Goal: Communication & Community: Answer question/provide support

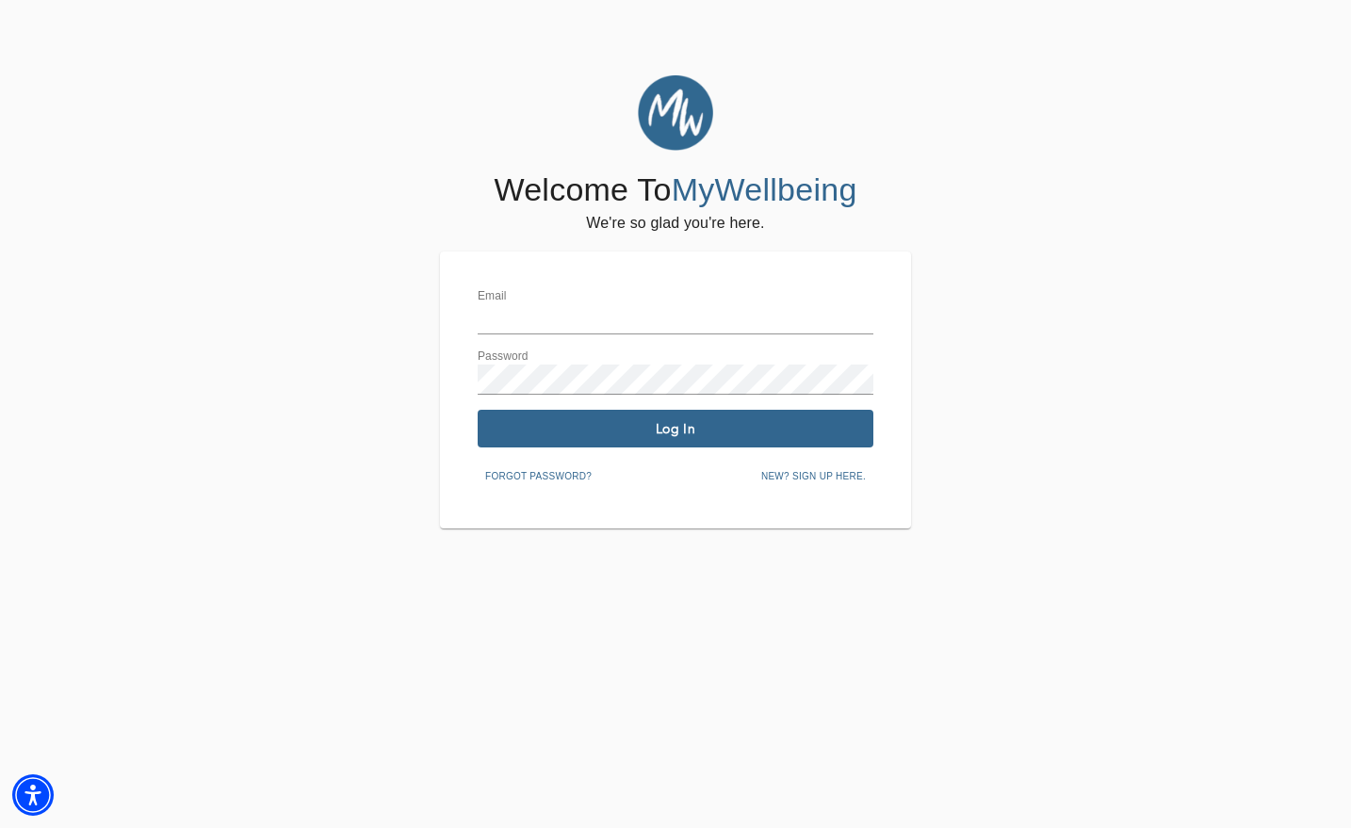
type input "[EMAIL_ADDRESS][DOMAIN_NAME]"
click at [559, 426] on span "Log In" at bounding box center [675, 429] width 381 height 18
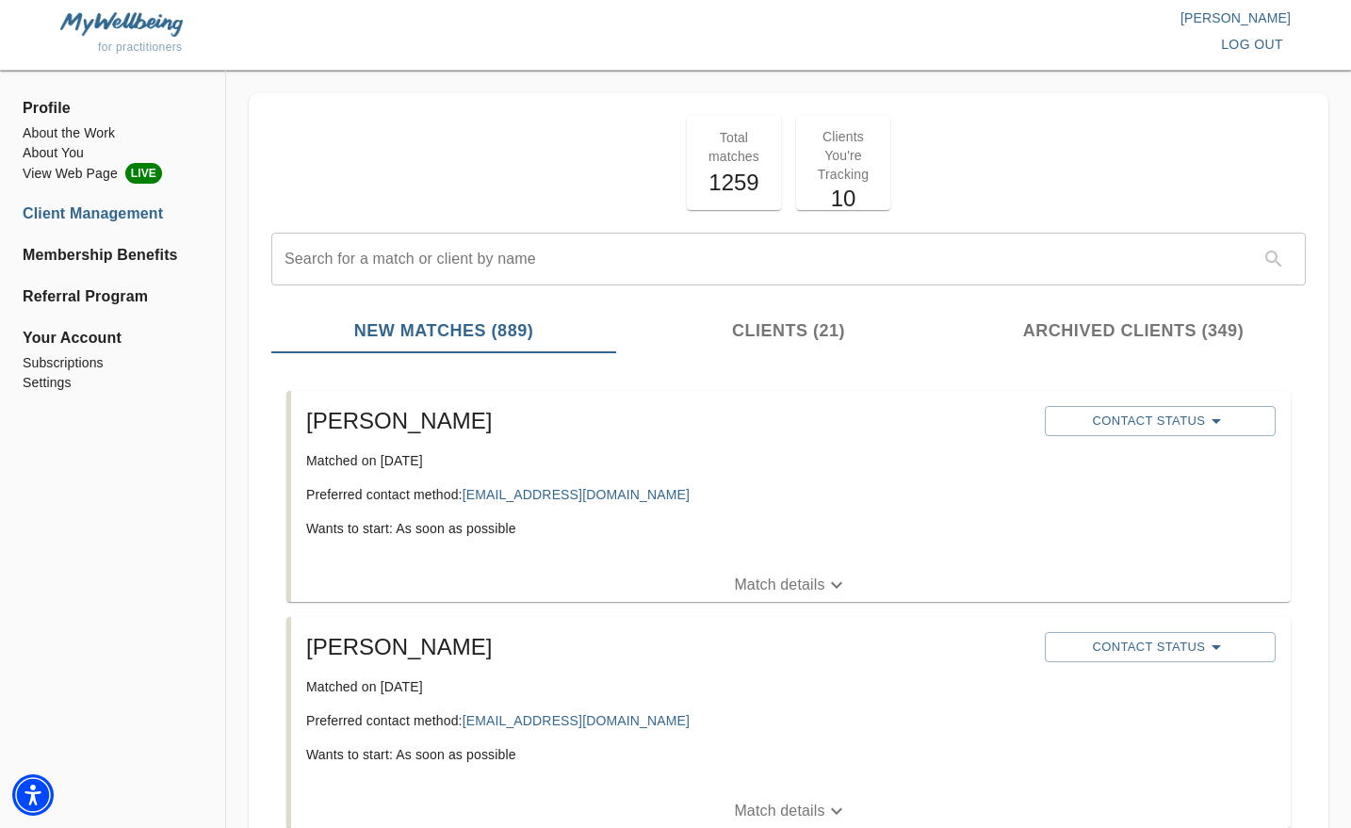
click at [720, 574] on span "Match details" at bounding box center [790, 585] width 999 height 23
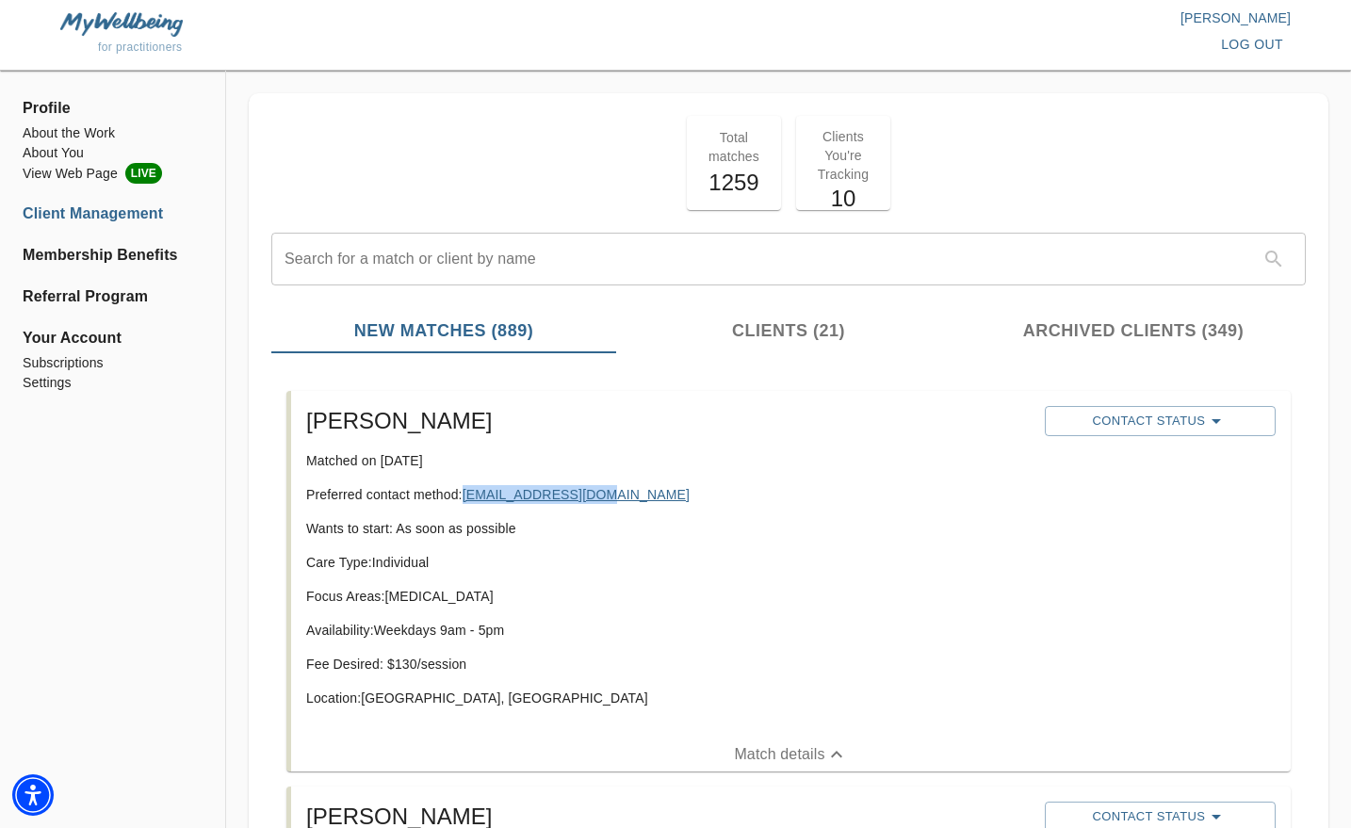
drag, startPoint x: 609, startPoint y: 494, endPoint x: 468, endPoint y: 499, distance: 141.4
click at [468, 499] on p "Preferred contact method: [EMAIL_ADDRESS][DOMAIN_NAME]" at bounding box center [667, 494] width 723 height 19
copy link "[EMAIL_ADDRESS][DOMAIN_NAME]"
click at [1089, 406] on button "Contact Status" at bounding box center [1160, 421] width 231 height 30
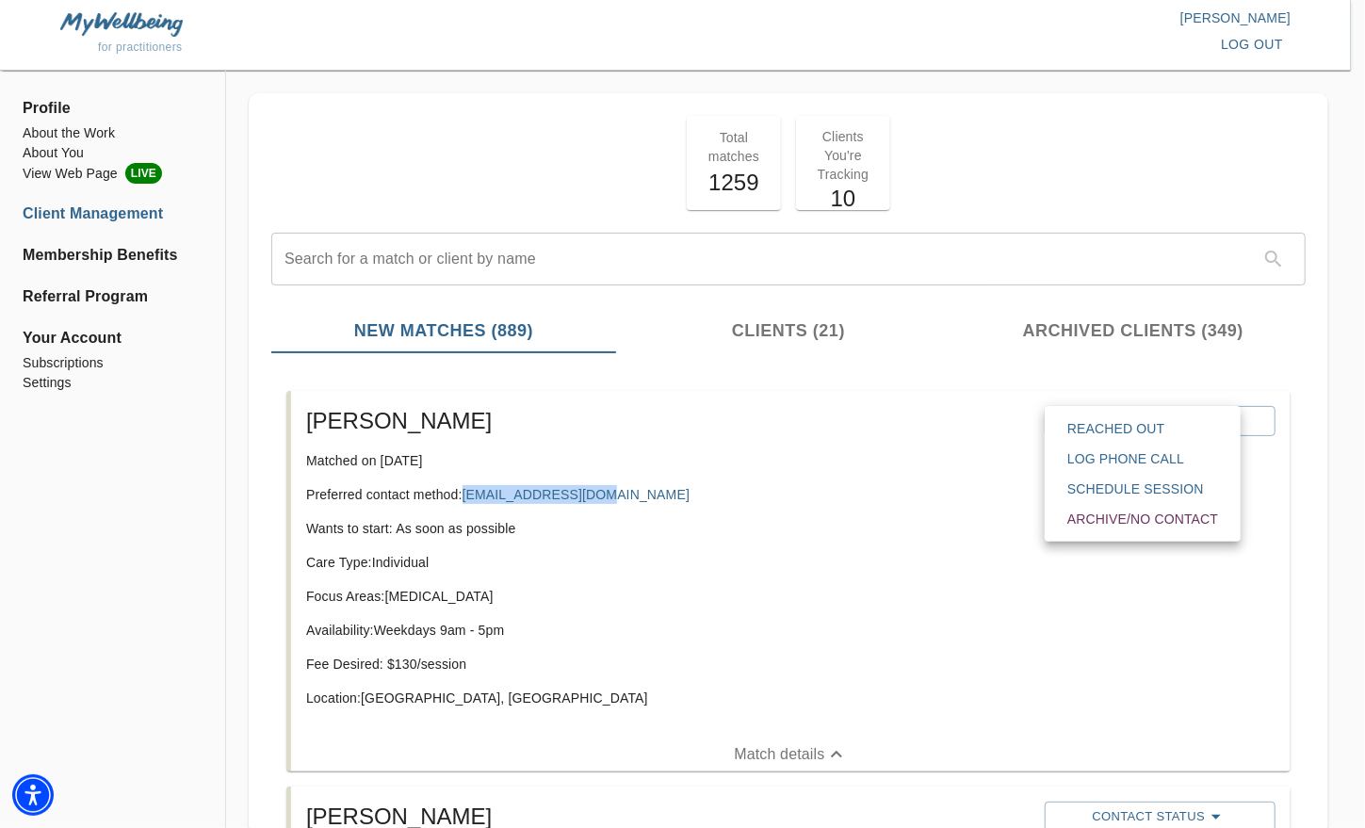
click at [1089, 429] on span "Reached Out" at bounding box center [1142, 428] width 151 height 19
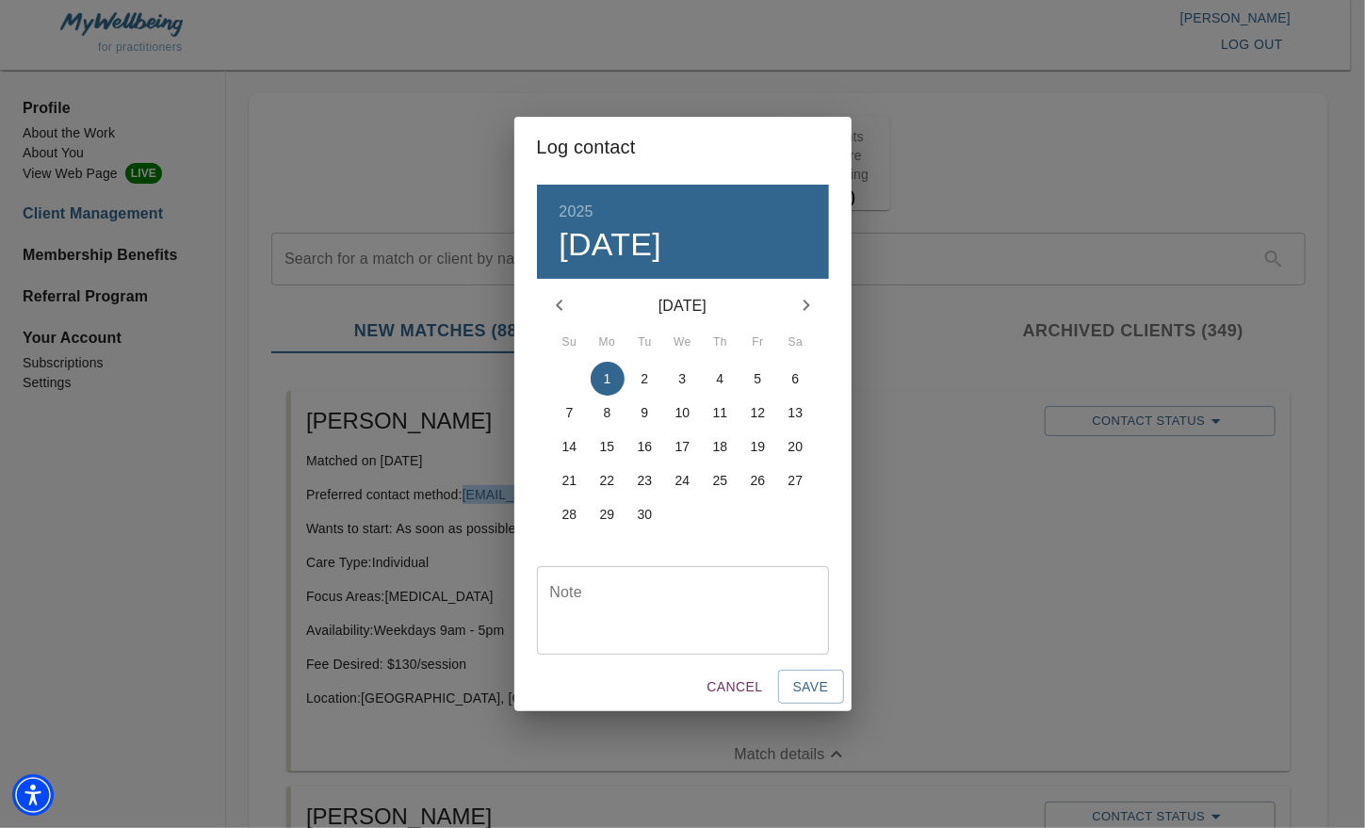
click at [734, 610] on textarea at bounding box center [683, 610] width 266 height 54
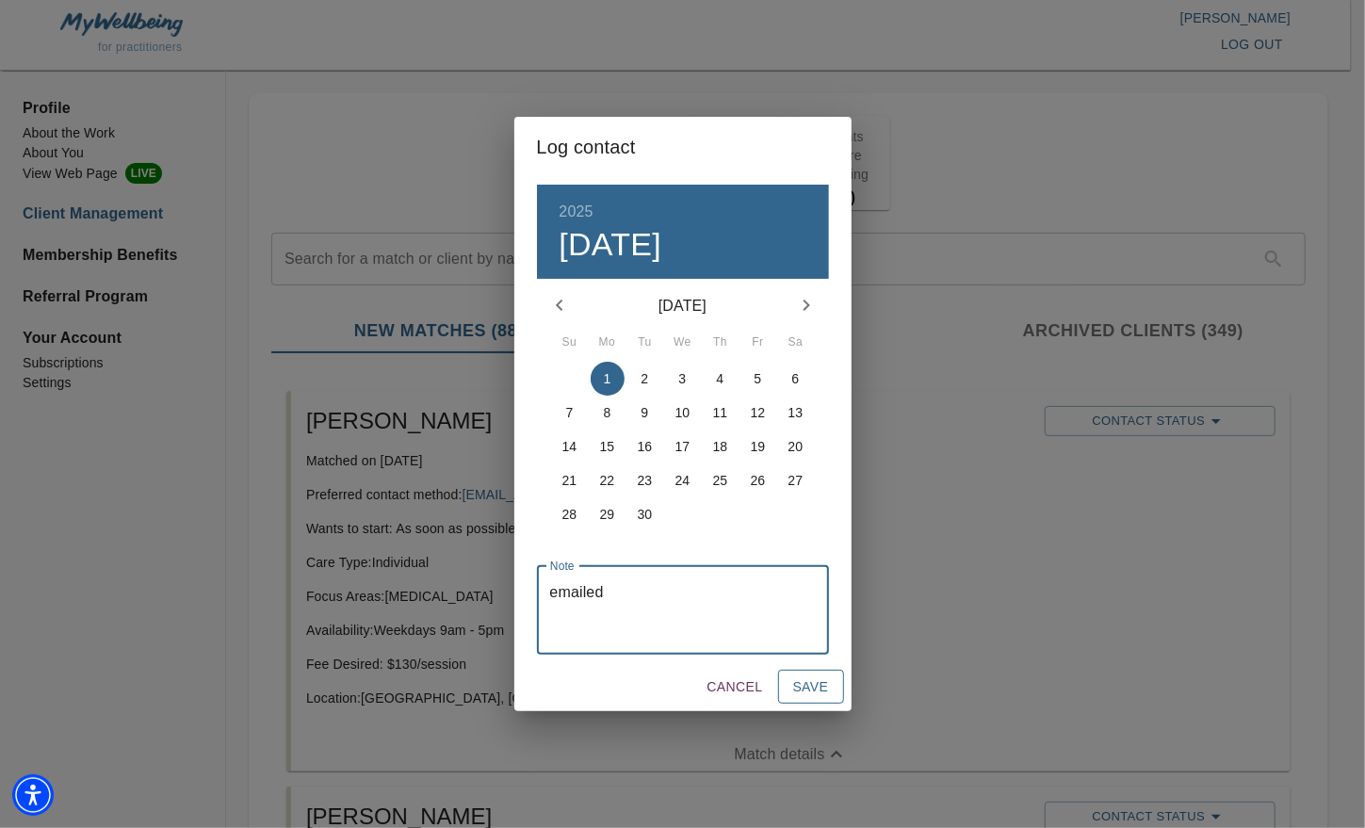
type textarea "emailed"
click at [807, 692] on span "Save" at bounding box center [811, 687] width 36 height 24
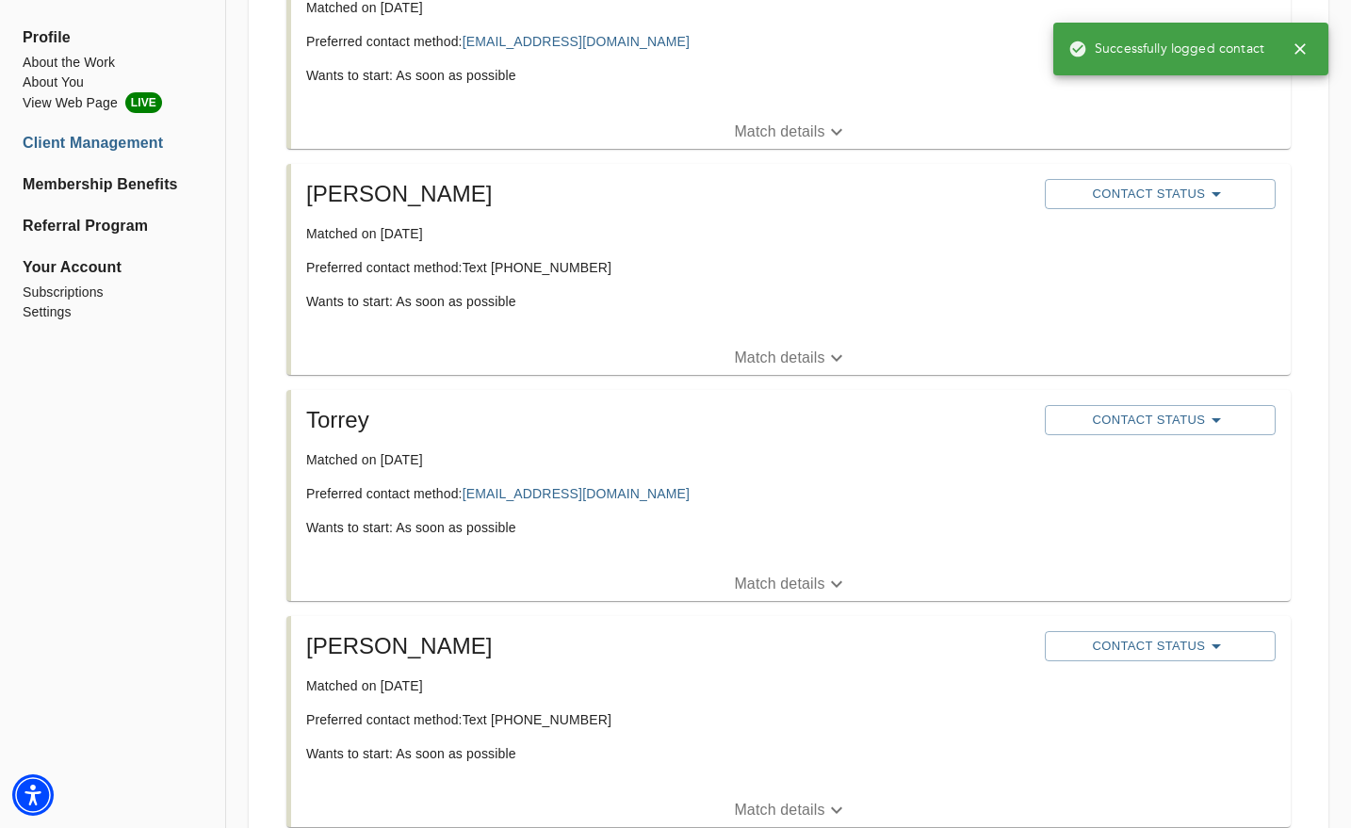
scroll to position [906, 0]
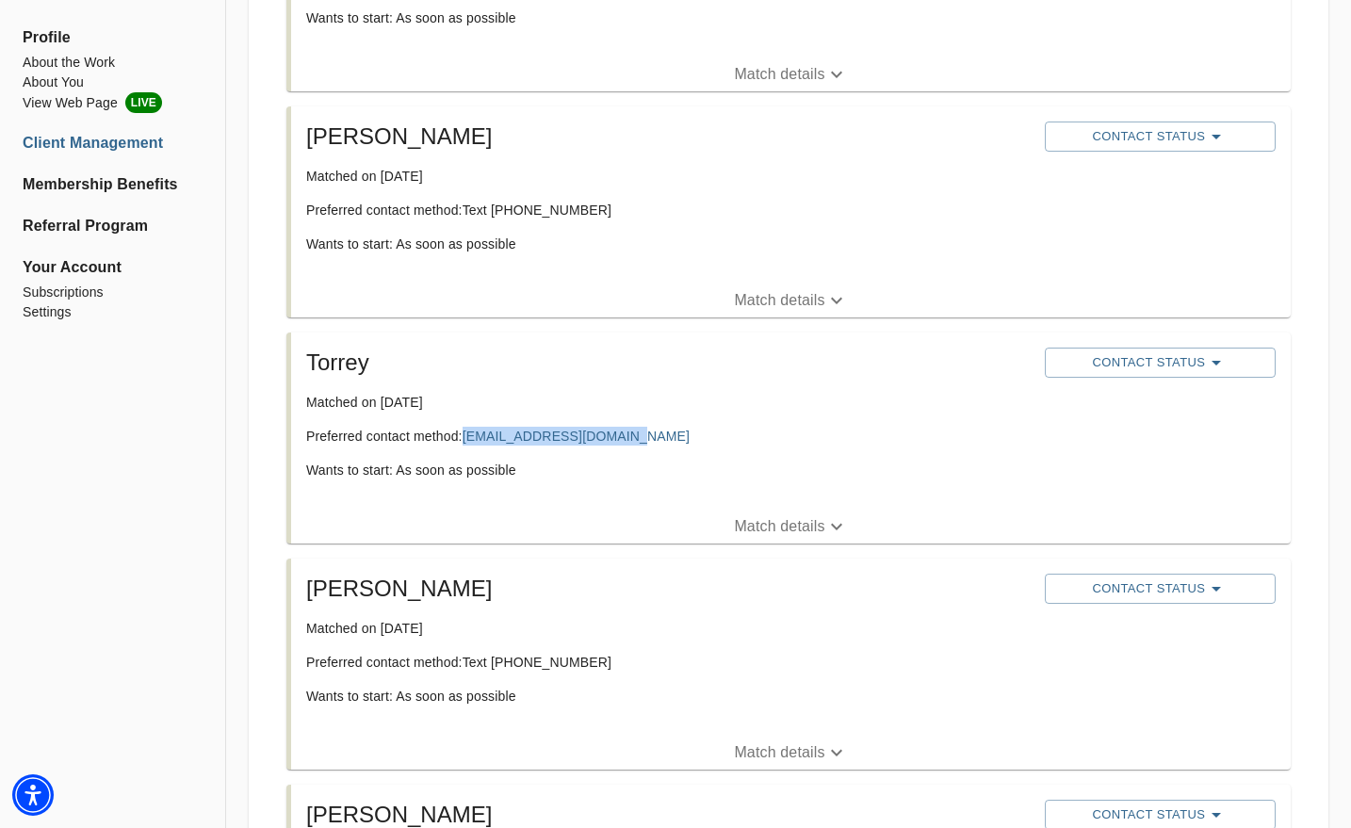
drag, startPoint x: 638, startPoint y: 436, endPoint x: 464, endPoint y: 425, distance: 173.7
click at [464, 425] on div "Torrey Matched on [DATE] Preferred contact method: [EMAIL_ADDRESS][DOMAIN_NAME]…" at bounding box center [668, 421] width 738 height 162
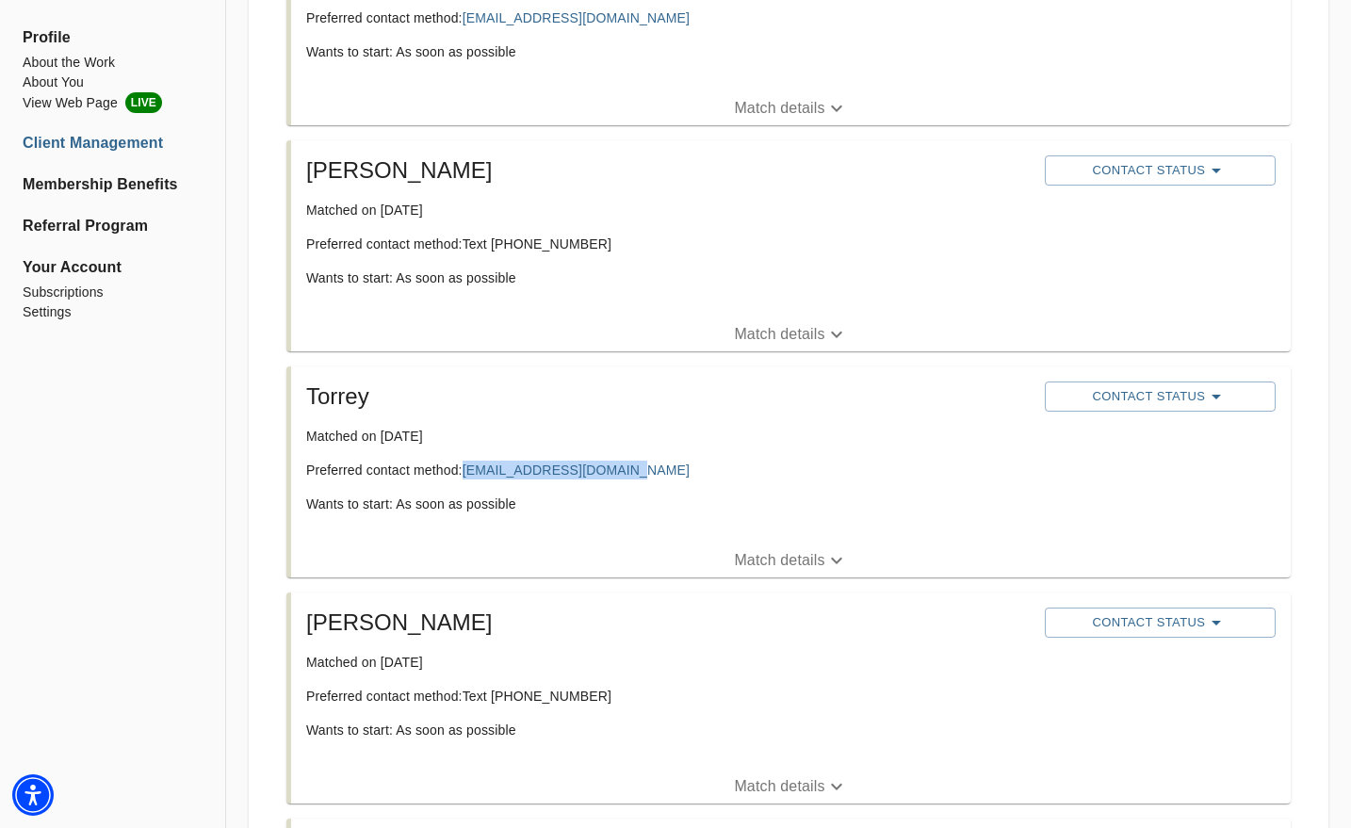
copy link "[EMAIL_ADDRESS][DOMAIN_NAME]"
click at [770, 557] on p "Match details" at bounding box center [779, 560] width 90 height 23
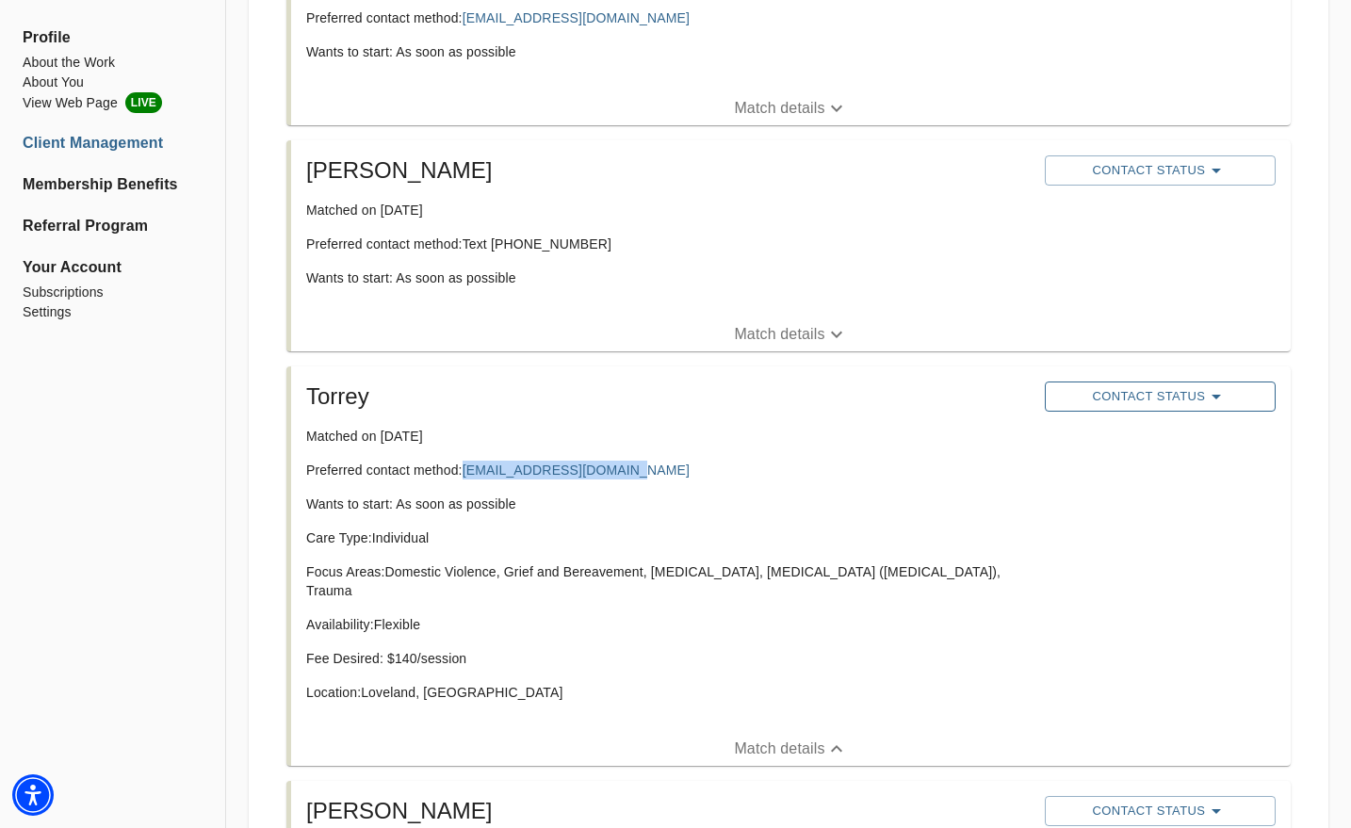
click at [1144, 391] on span "Contact Status" at bounding box center [1160, 396] width 212 height 23
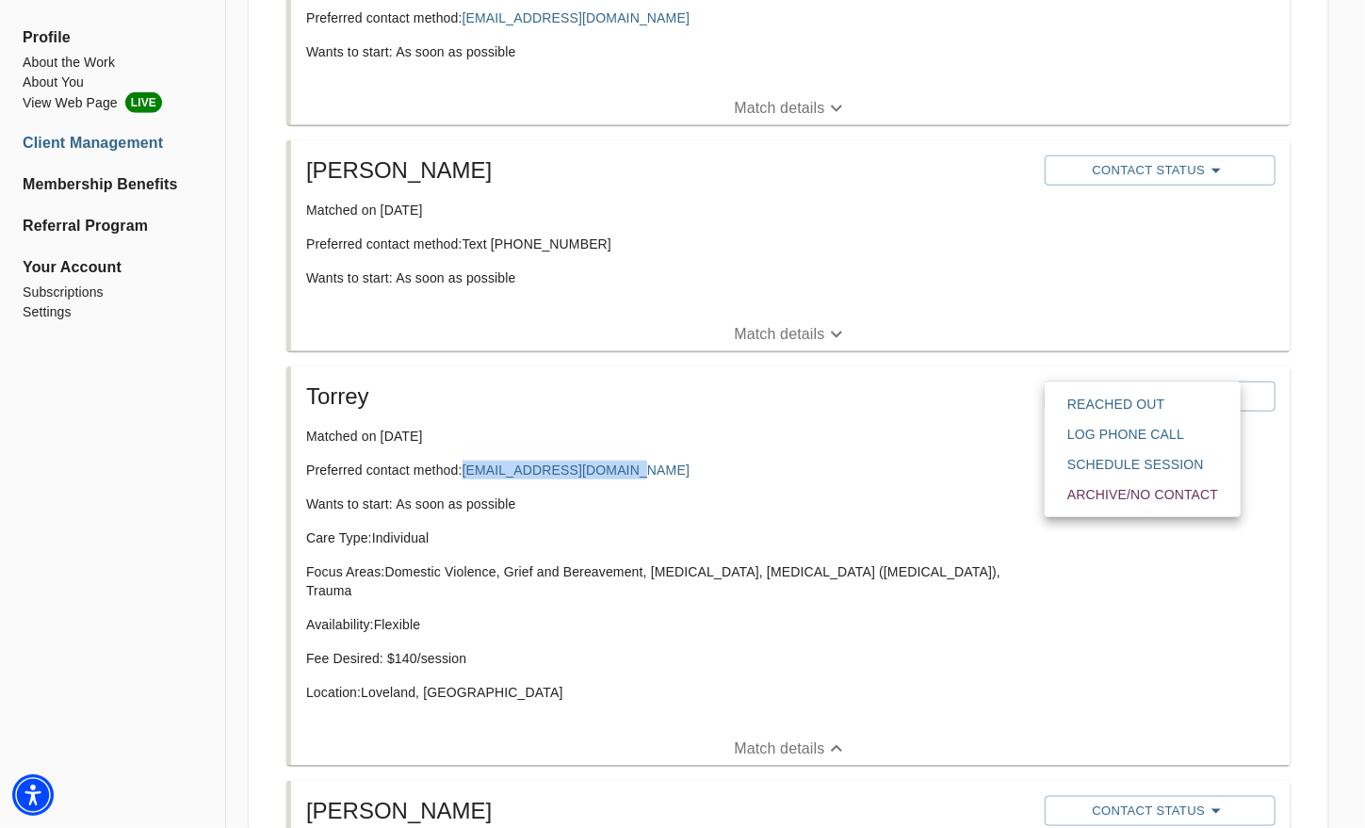
click at [1102, 396] on span "Reached Out" at bounding box center [1142, 404] width 151 height 19
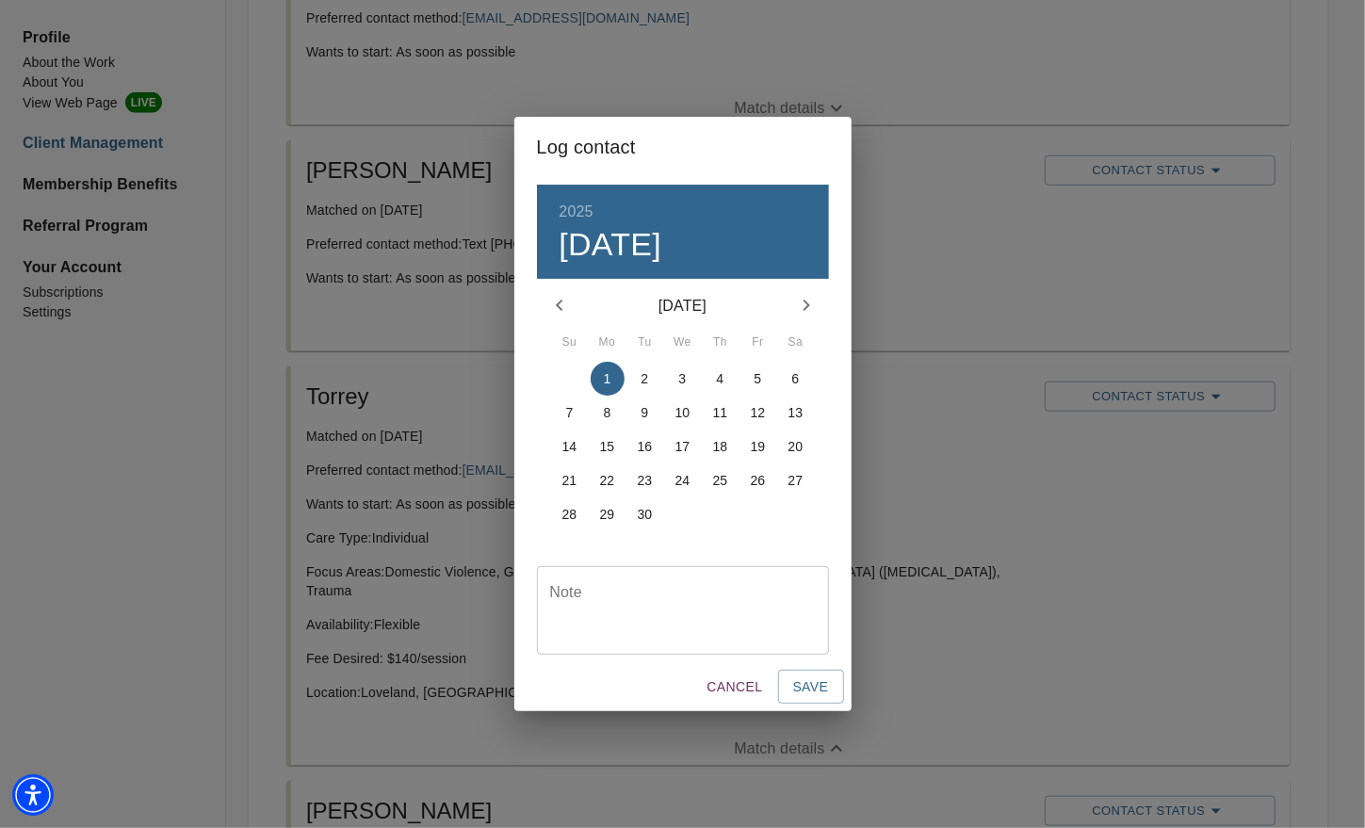
click at [768, 577] on div "Note" at bounding box center [683, 610] width 292 height 89
type textarea "emailed"
click at [803, 691] on span "Save" at bounding box center [811, 687] width 36 height 24
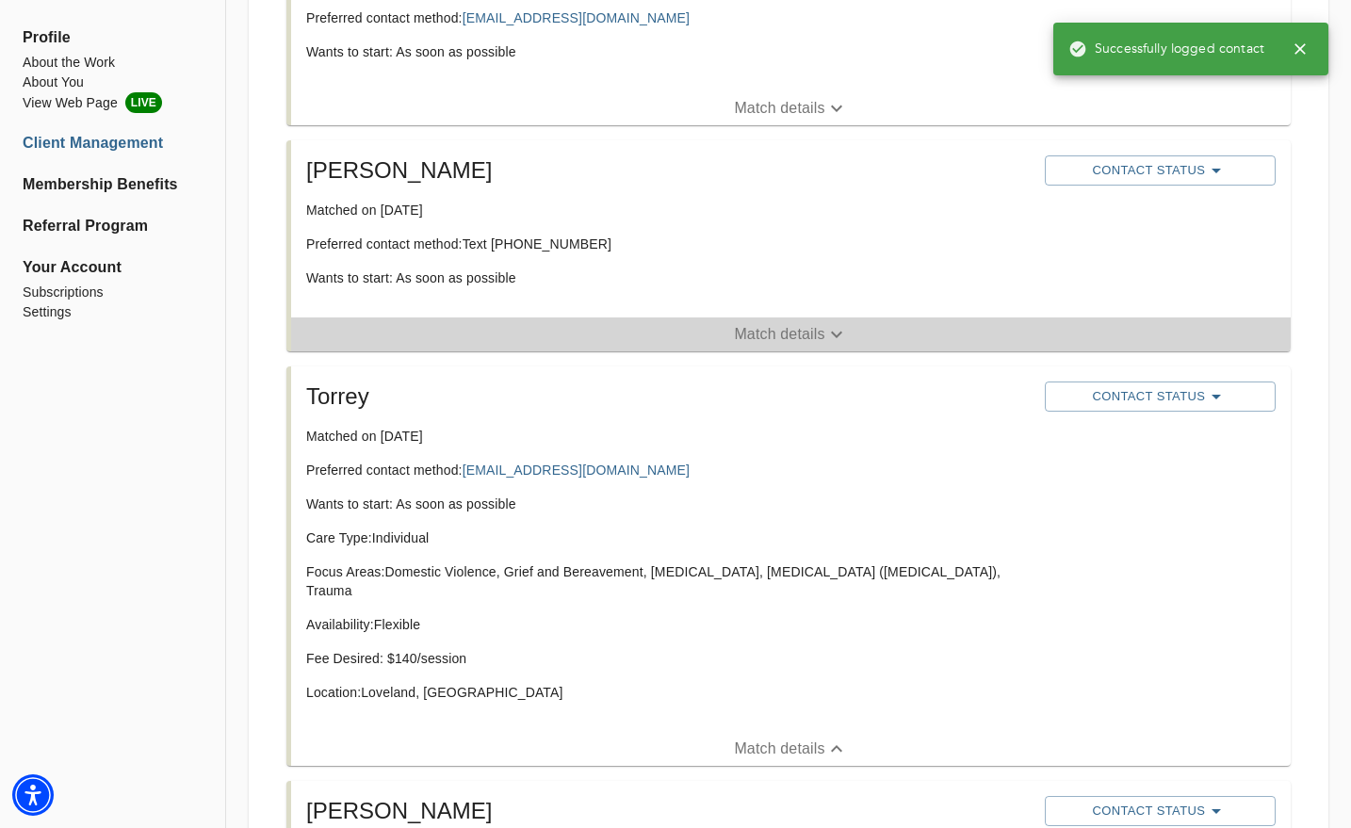
click at [768, 345] on p "Match details" at bounding box center [779, 334] width 90 height 23
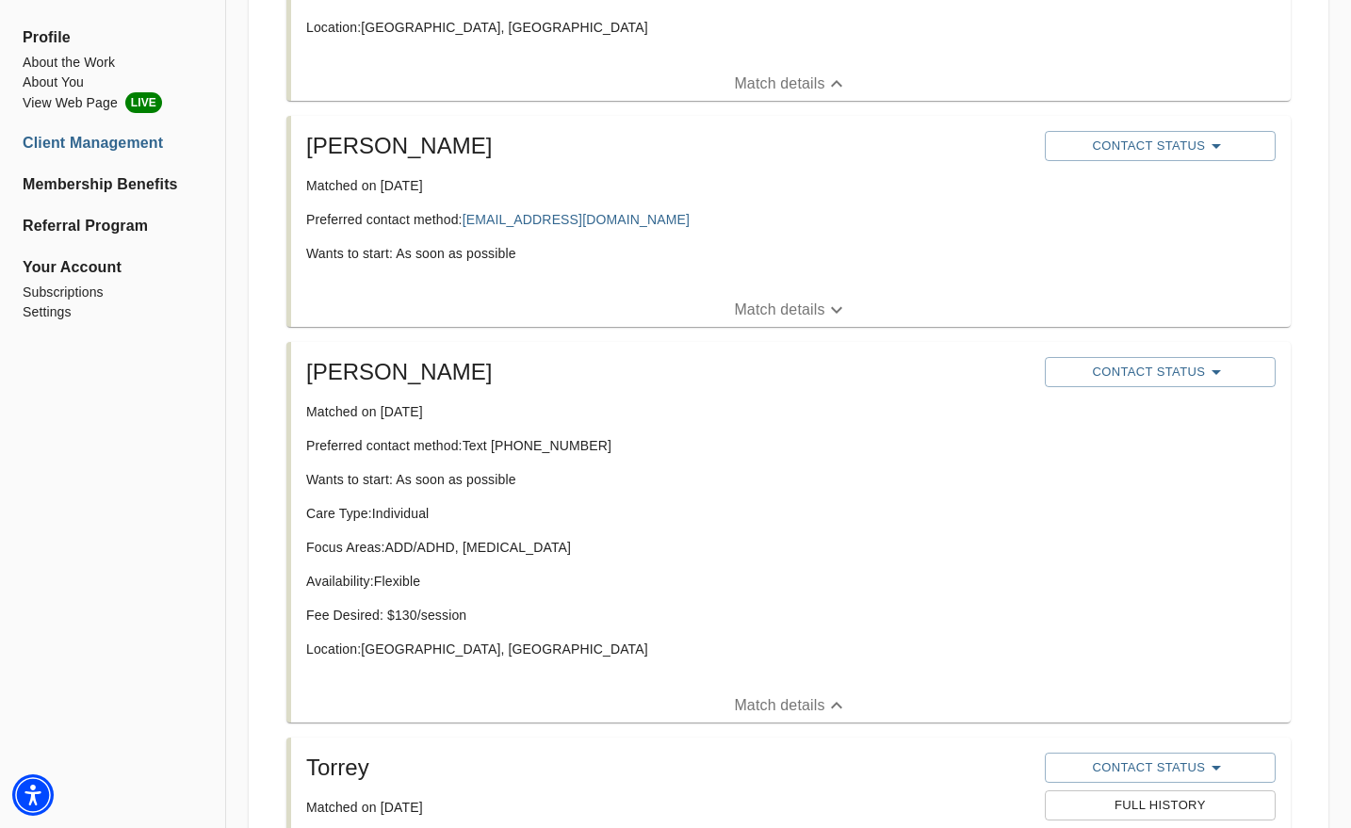
scroll to position [705, 0]
click at [779, 326] on button "Match details" at bounding box center [790, 310] width 999 height 34
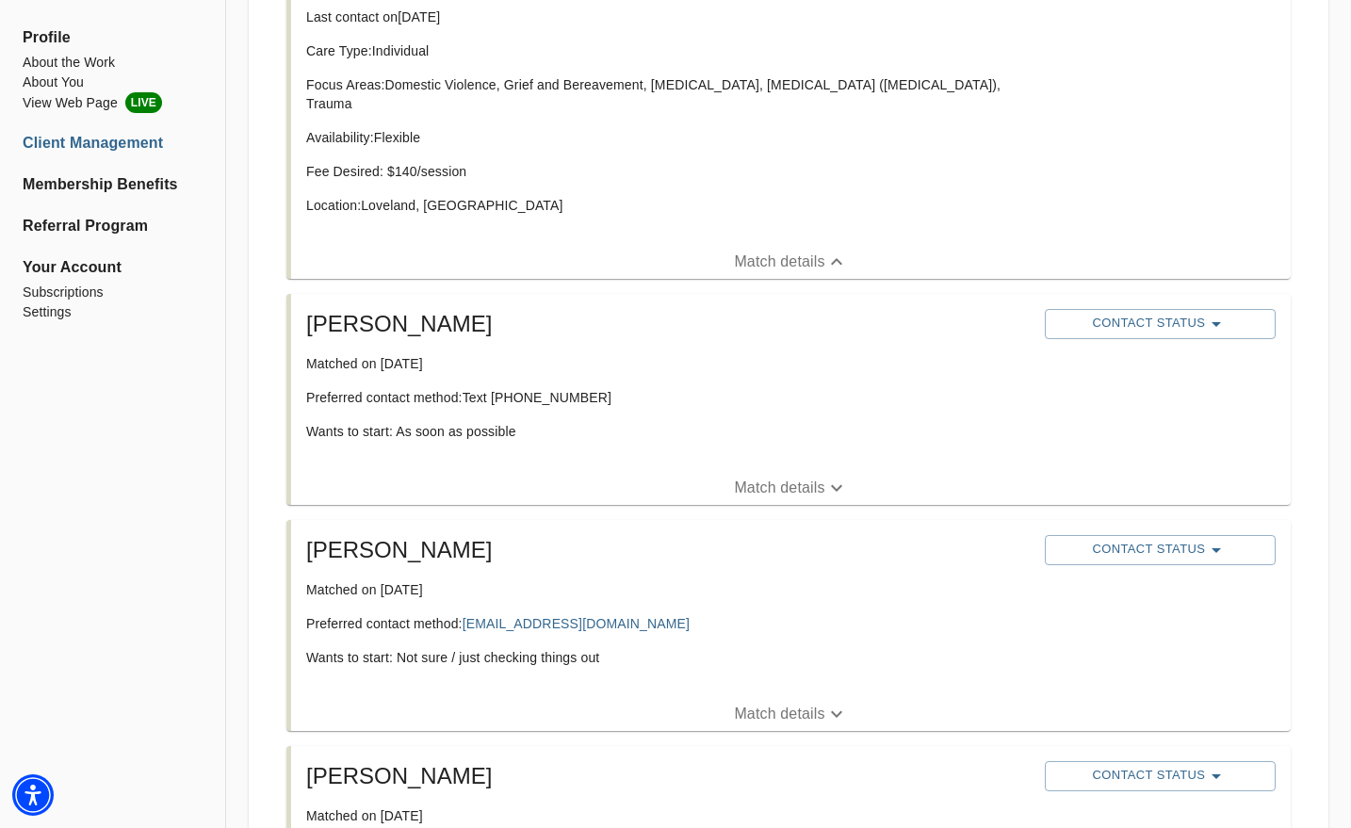
scroll to position [1770, 0]
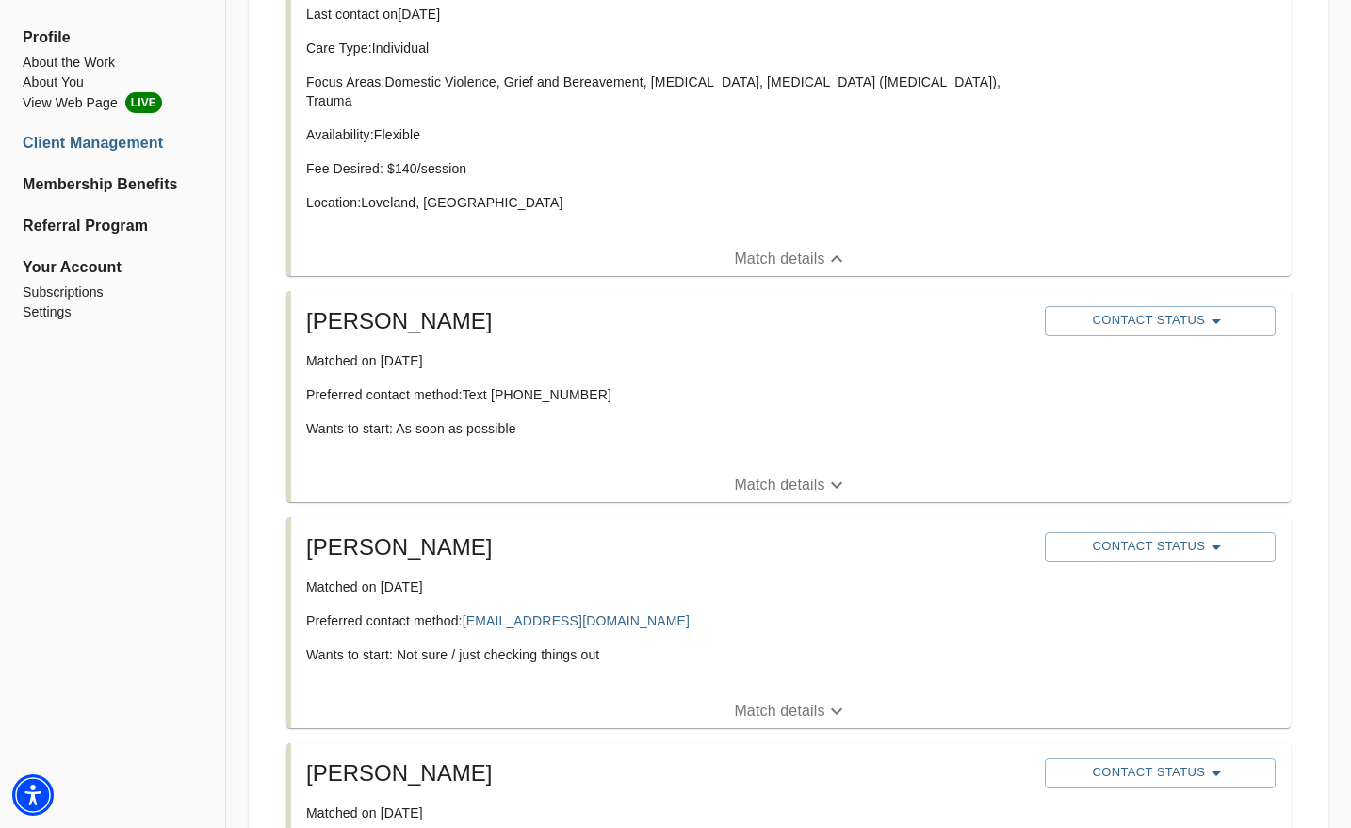
click at [737, 468] on button "Match details" at bounding box center [790, 485] width 999 height 34
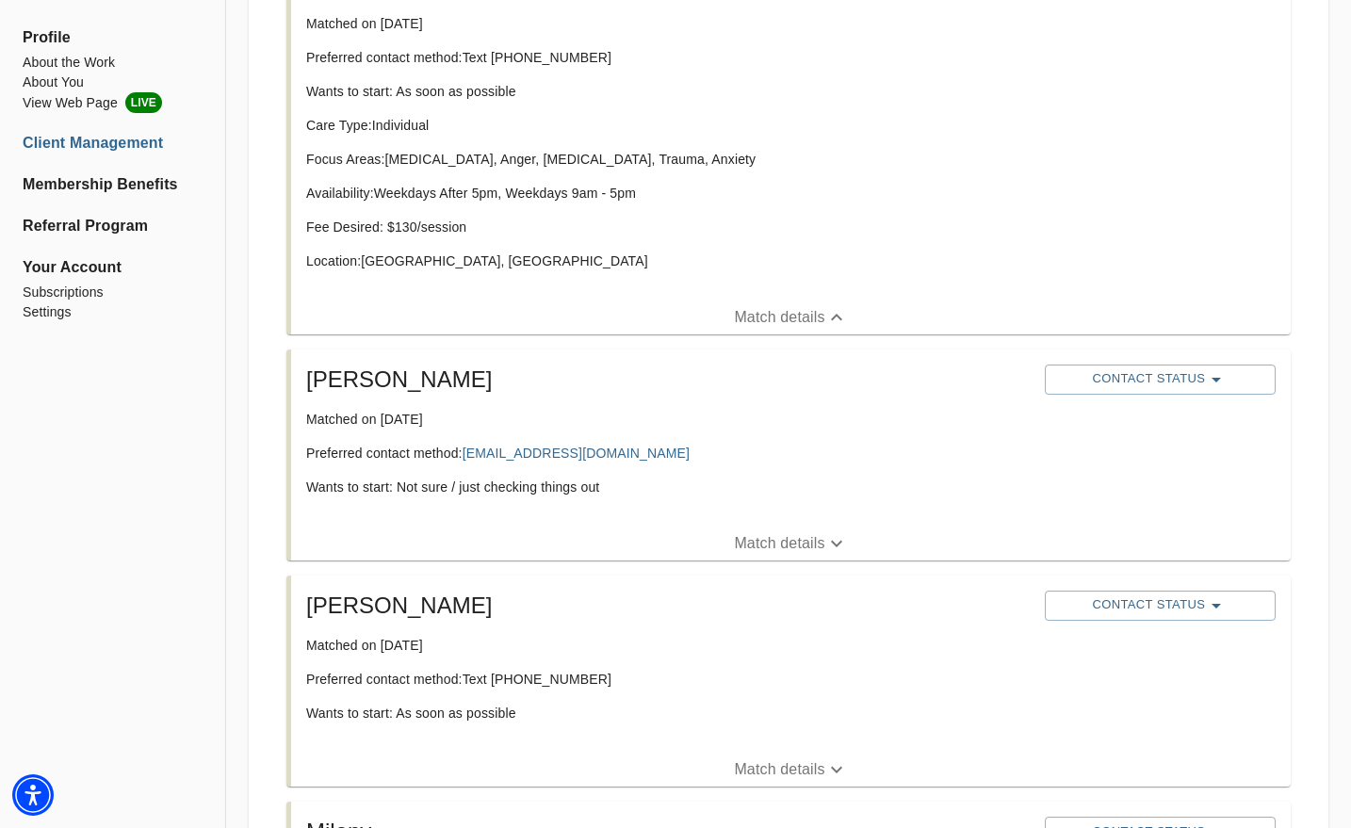
scroll to position [2115, 0]
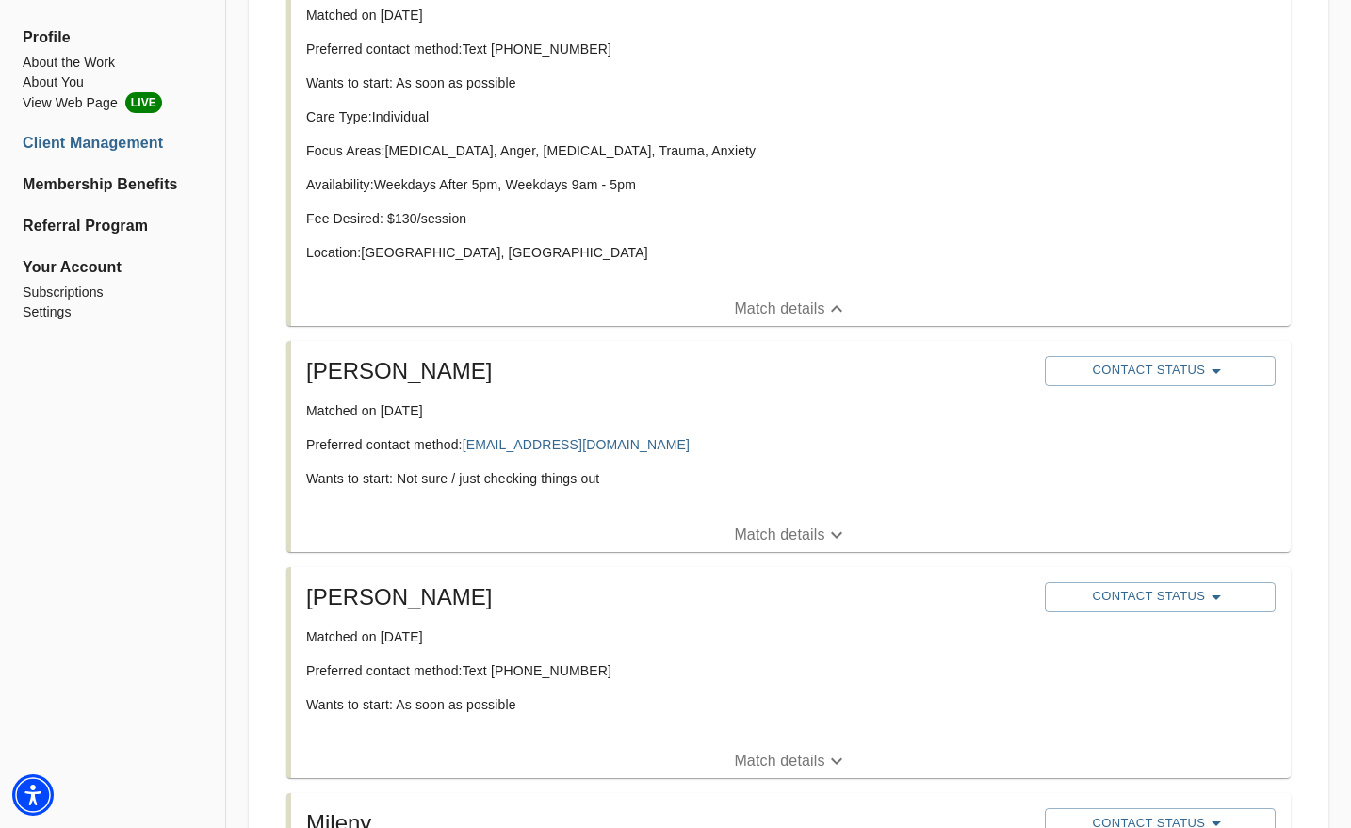
click at [751, 524] on p "Match details" at bounding box center [779, 535] width 90 height 23
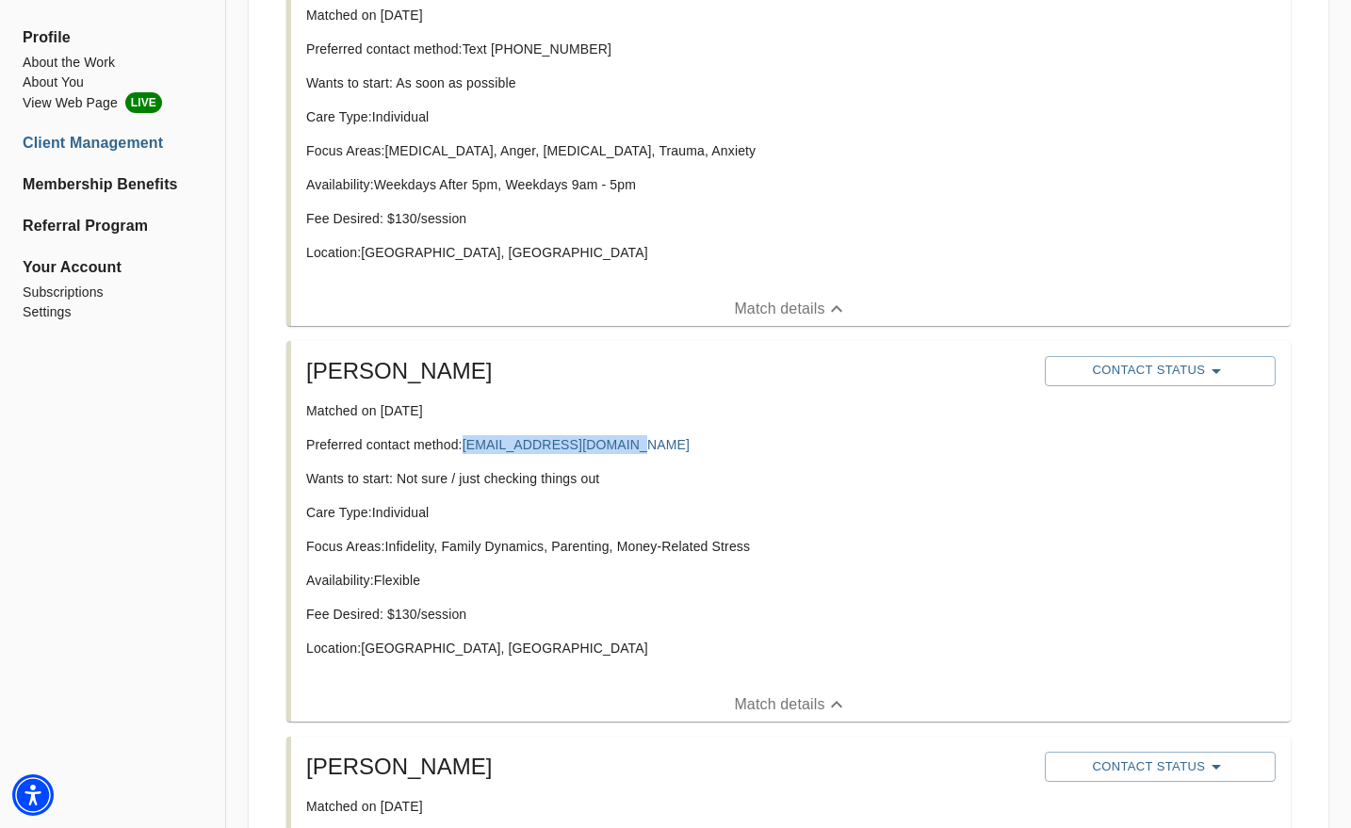
drag, startPoint x: 634, startPoint y: 418, endPoint x: 462, endPoint y: 427, distance: 171.6
click at [462, 435] on p "Preferred contact method: [EMAIL_ADDRESS][DOMAIN_NAME]" at bounding box center [667, 444] width 723 height 19
copy p "[EMAIL_ADDRESS][DOMAIN_NAME]"
click at [1150, 360] on span "Contact Status" at bounding box center [1160, 371] width 212 height 23
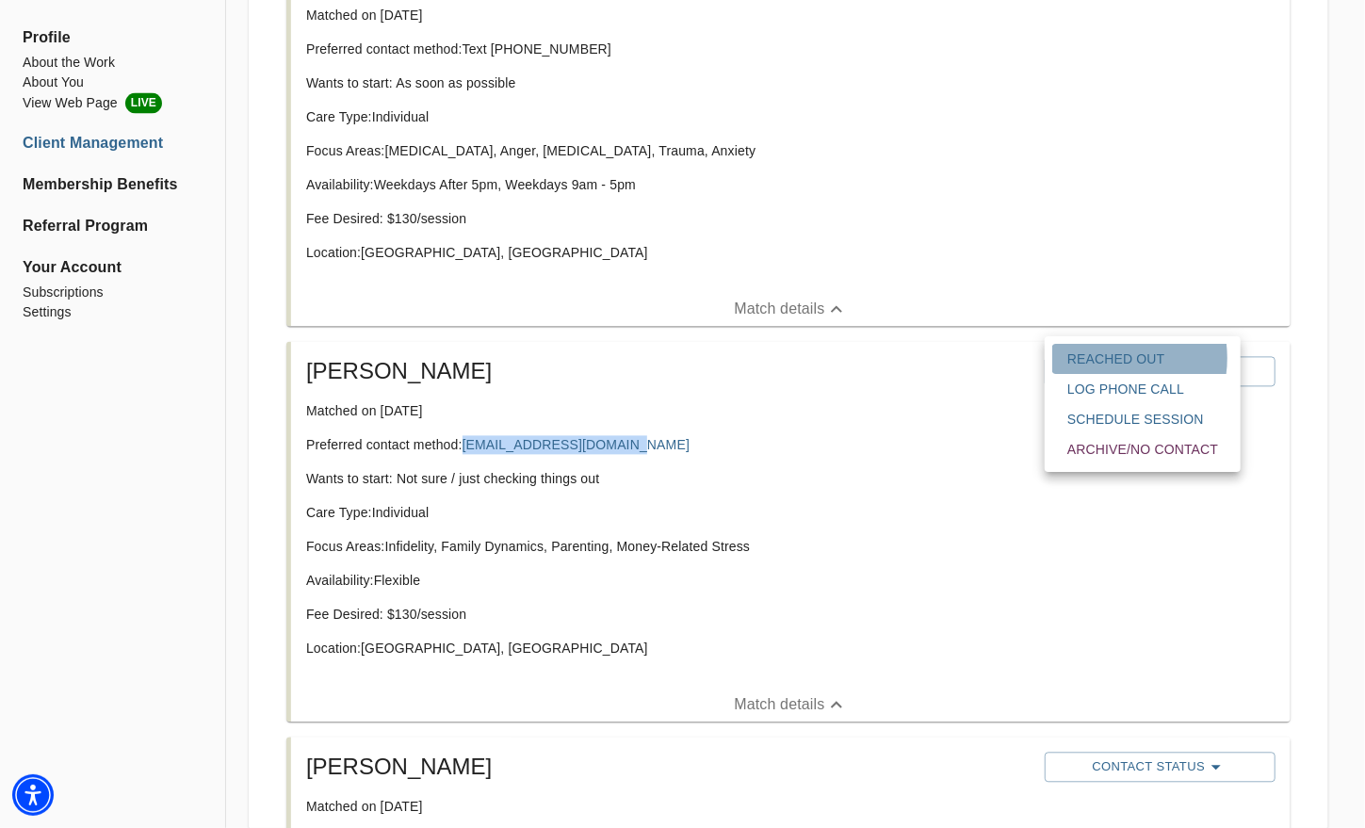
click at [1094, 358] on span "Reached Out" at bounding box center [1142, 358] width 151 height 19
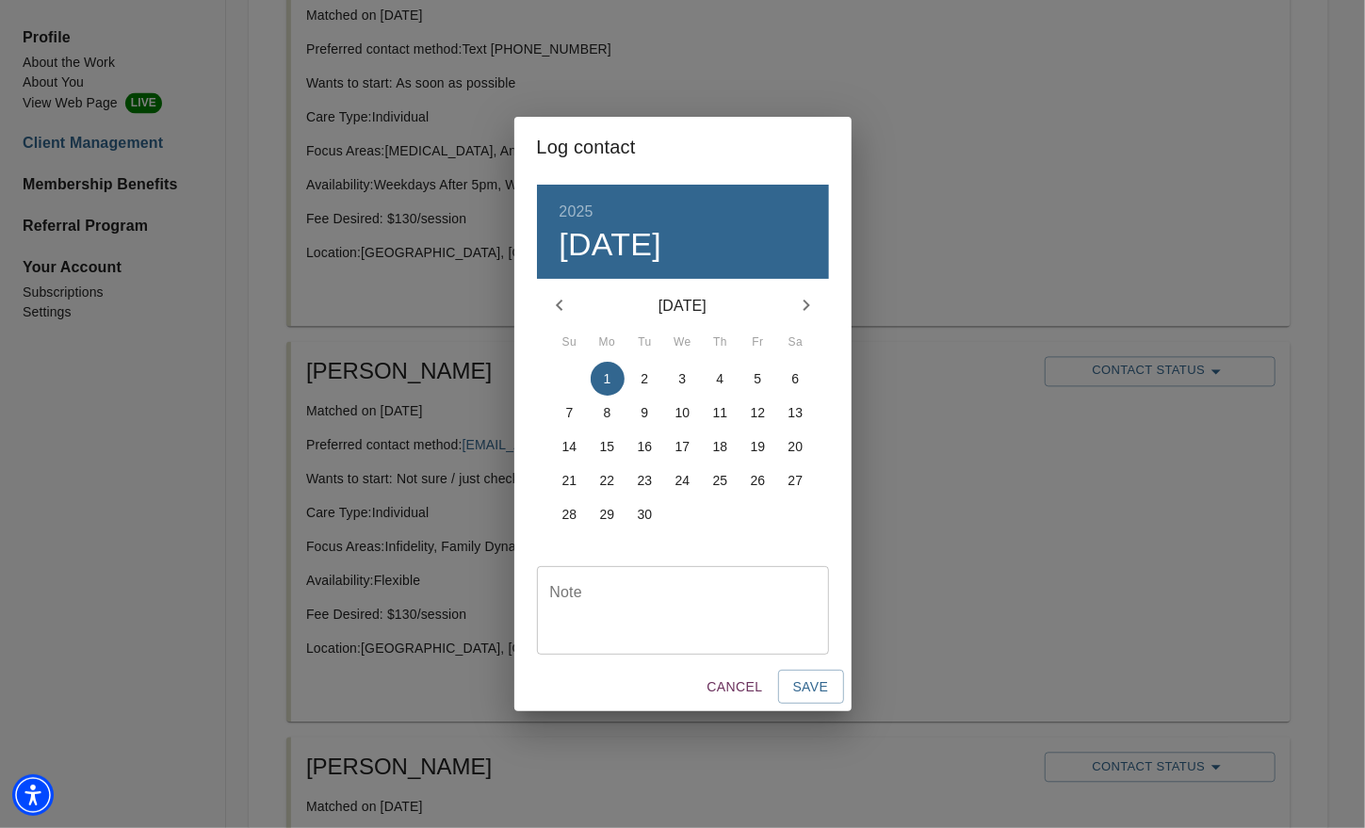
click at [801, 582] on div "Note" at bounding box center [683, 610] width 292 height 89
type textarea "emailed"
click at [814, 686] on span "Save" at bounding box center [811, 687] width 36 height 24
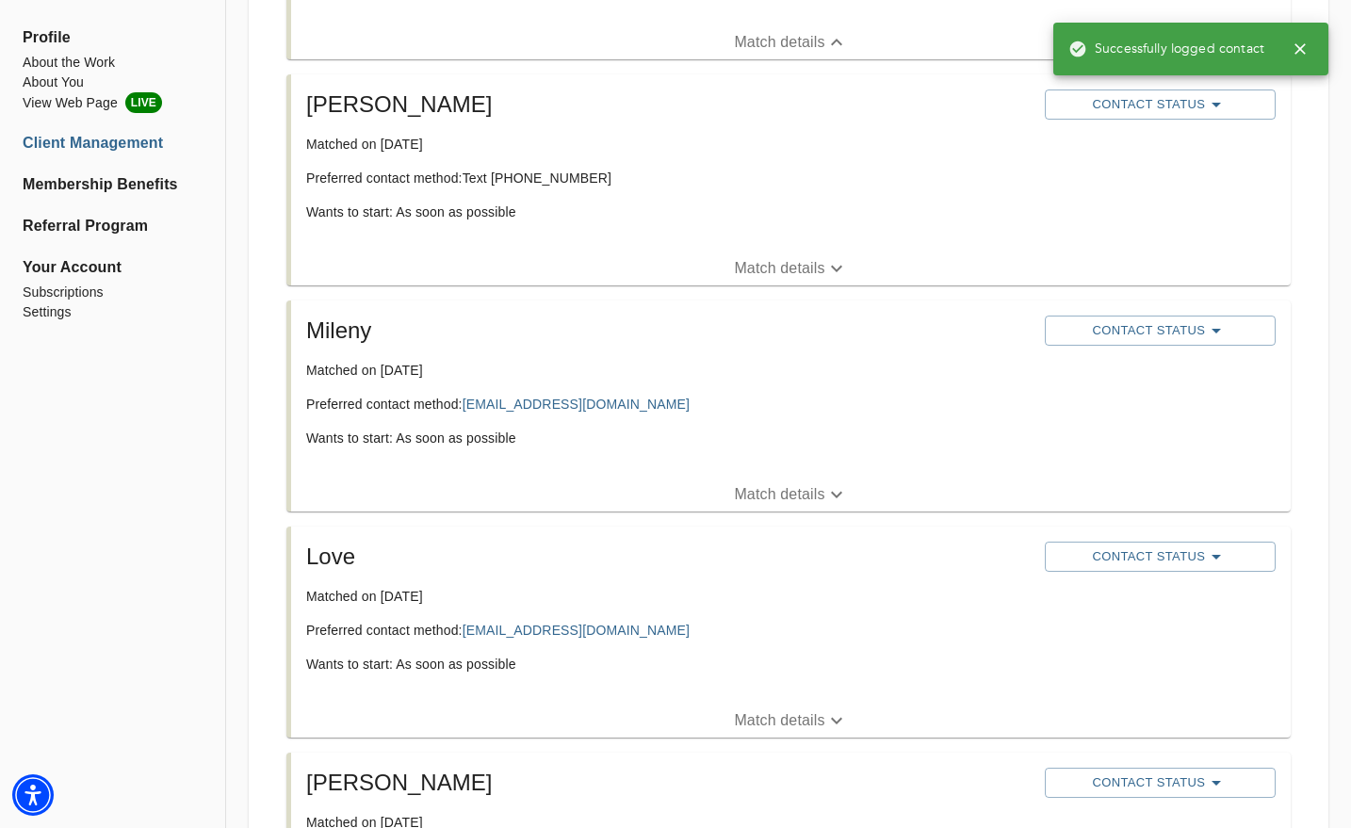
scroll to position [2780, 0]
click at [795, 480] on p "Match details" at bounding box center [779, 491] width 90 height 23
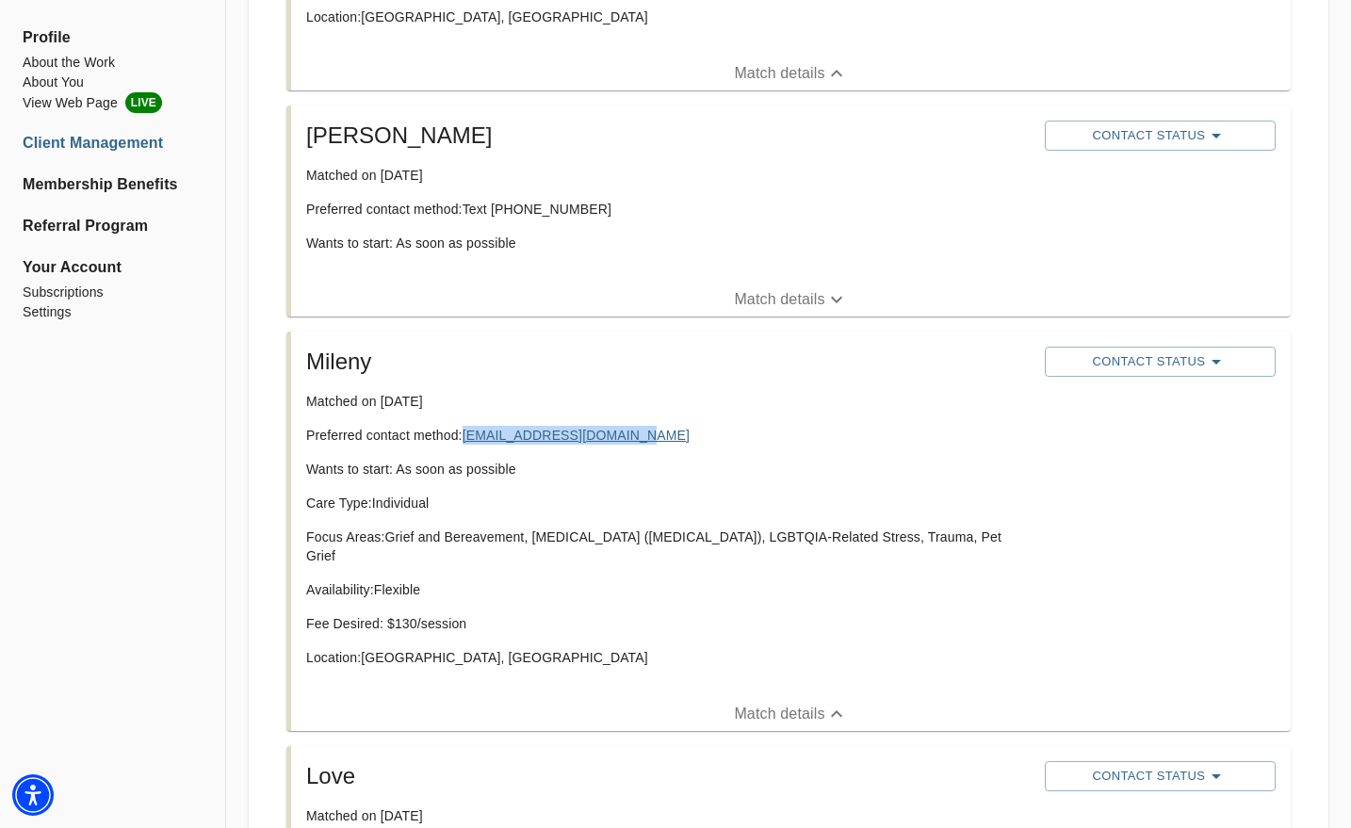
drag, startPoint x: 640, startPoint y: 381, endPoint x: 465, endPoint y: 409, distance: 176.5
click at [465, 426] on p "Preferred contact method: [EMAIL_ADDRESS][DOMAIN_NAME]" at bounding box center [667, 435] width 723 height 19
copy link "[EMAIL_ADDRESS][DOMAIN_NAME]"
click at [1172, 350] on span "Contact Status" at bounding box center [1160, 361] width 212 height 23
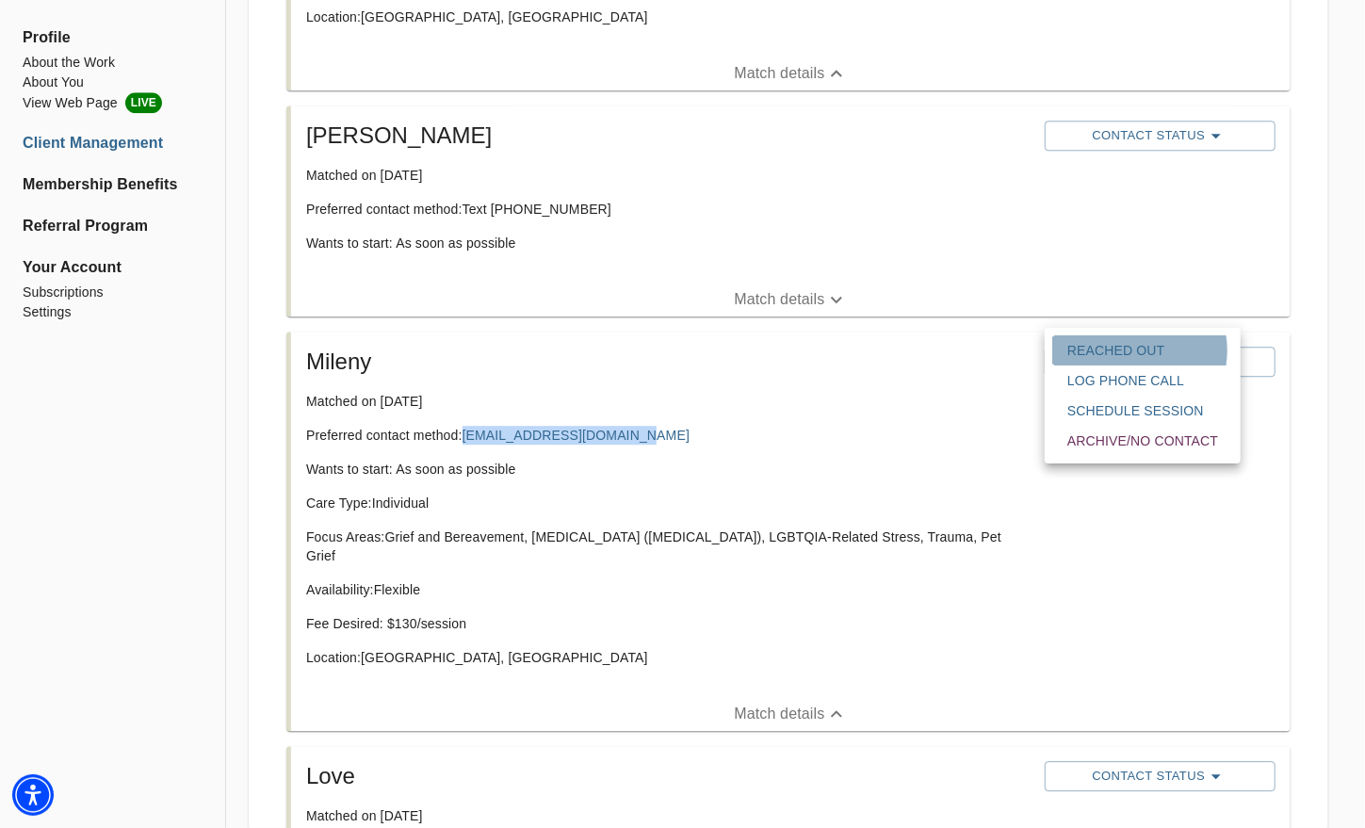
click at [1131, 350] on span "Reached Out" at bounding box center [1142, 350] width 151 height 19
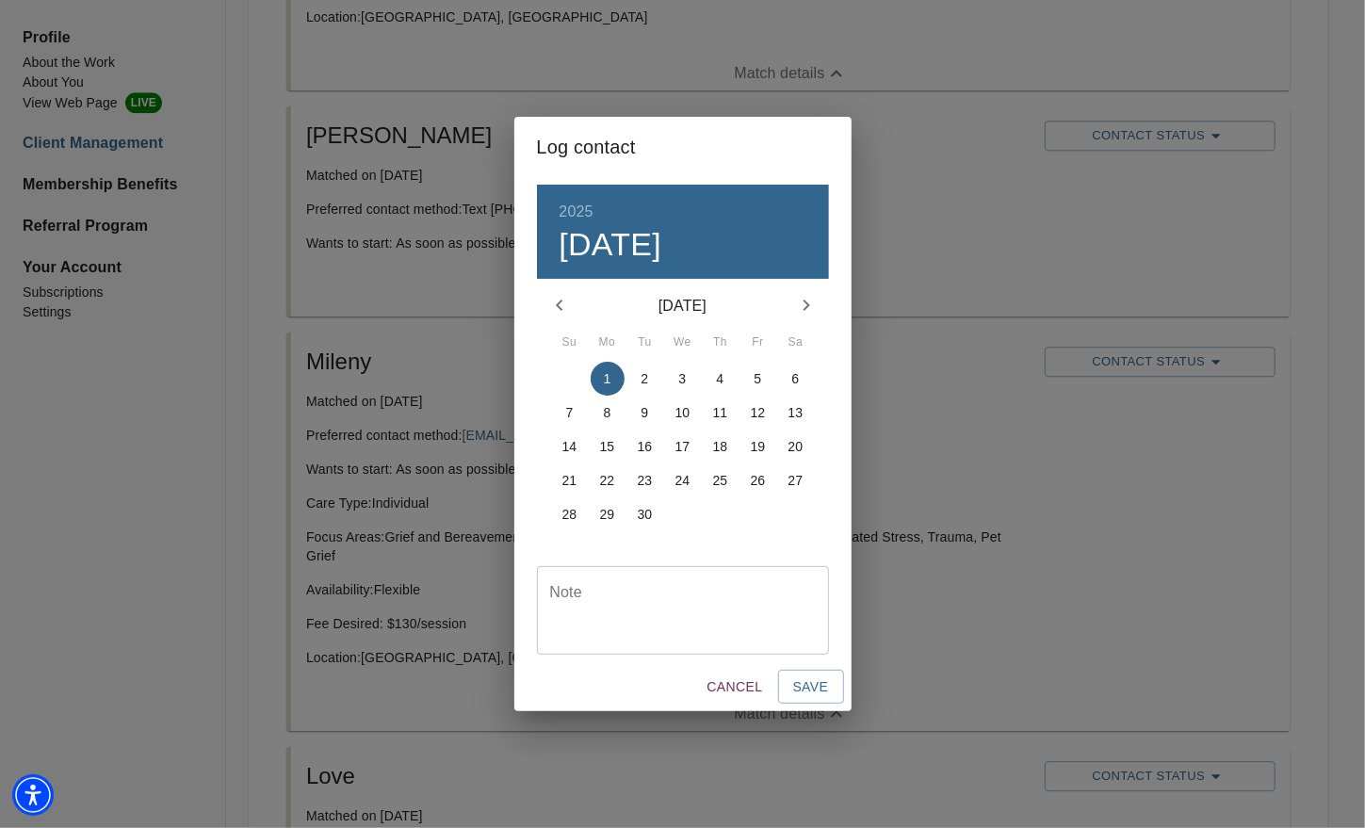
click at [643, 643] on div "Note" at bounding box center [683, 610] width 292 height 89
type textarea "emailed"
click at [819, 686] on span "Save" at bounding box center [811, 687] width 36 height 24
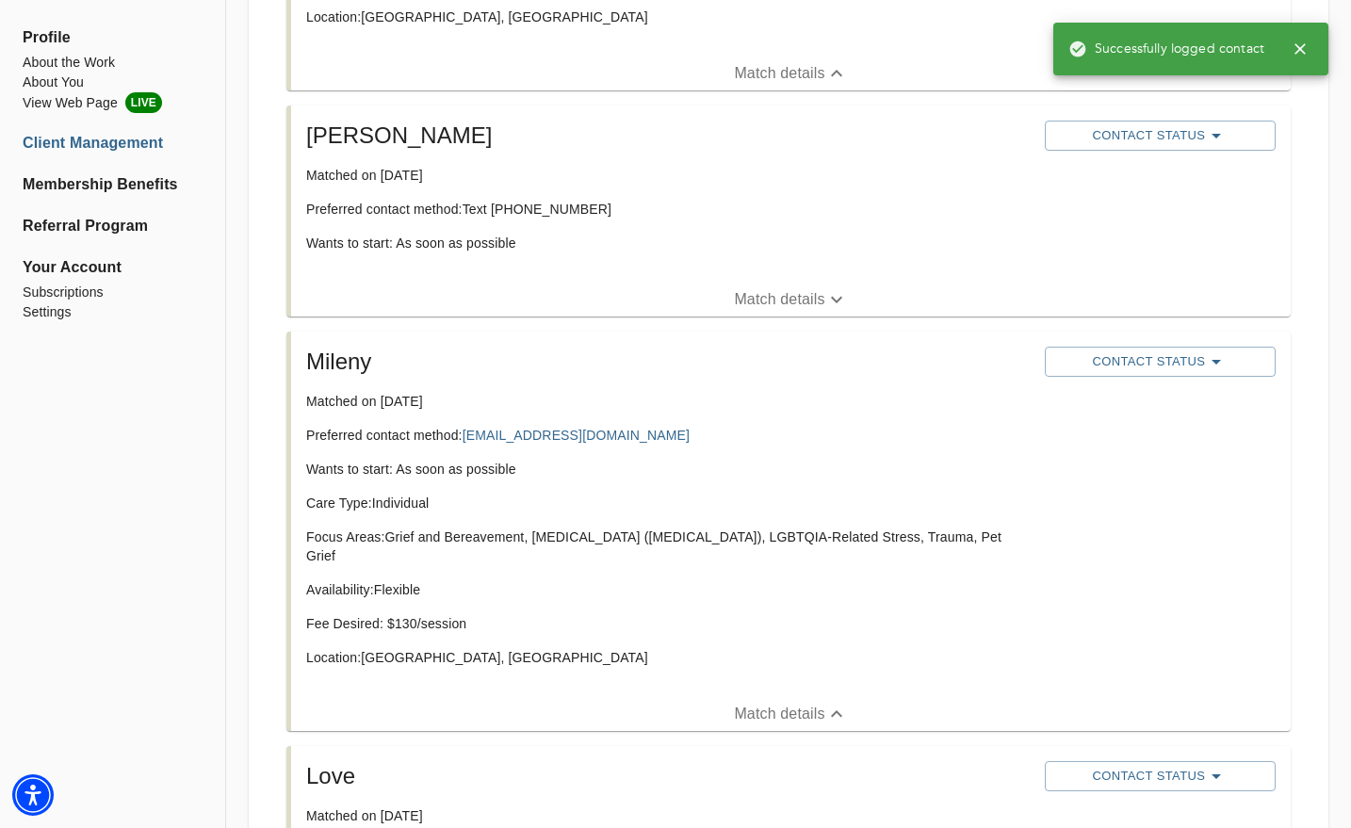
click at [795, 288] on p "Match details" at bounding box center [779, 299] width 90 height 23
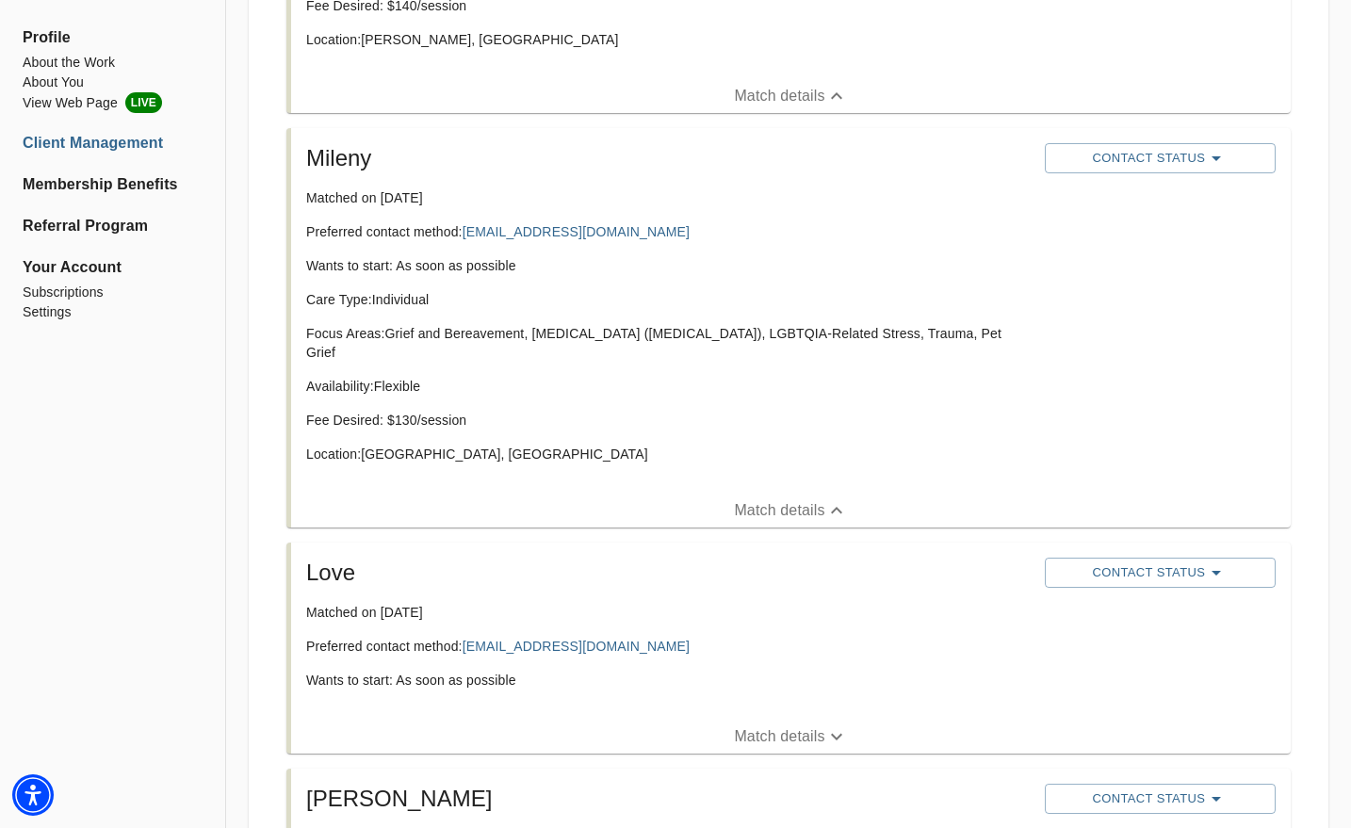
scroll to position [3153, 0]
click at [765, 725] on p "Match details" at bounding box center [779, 736] width 90 height 23
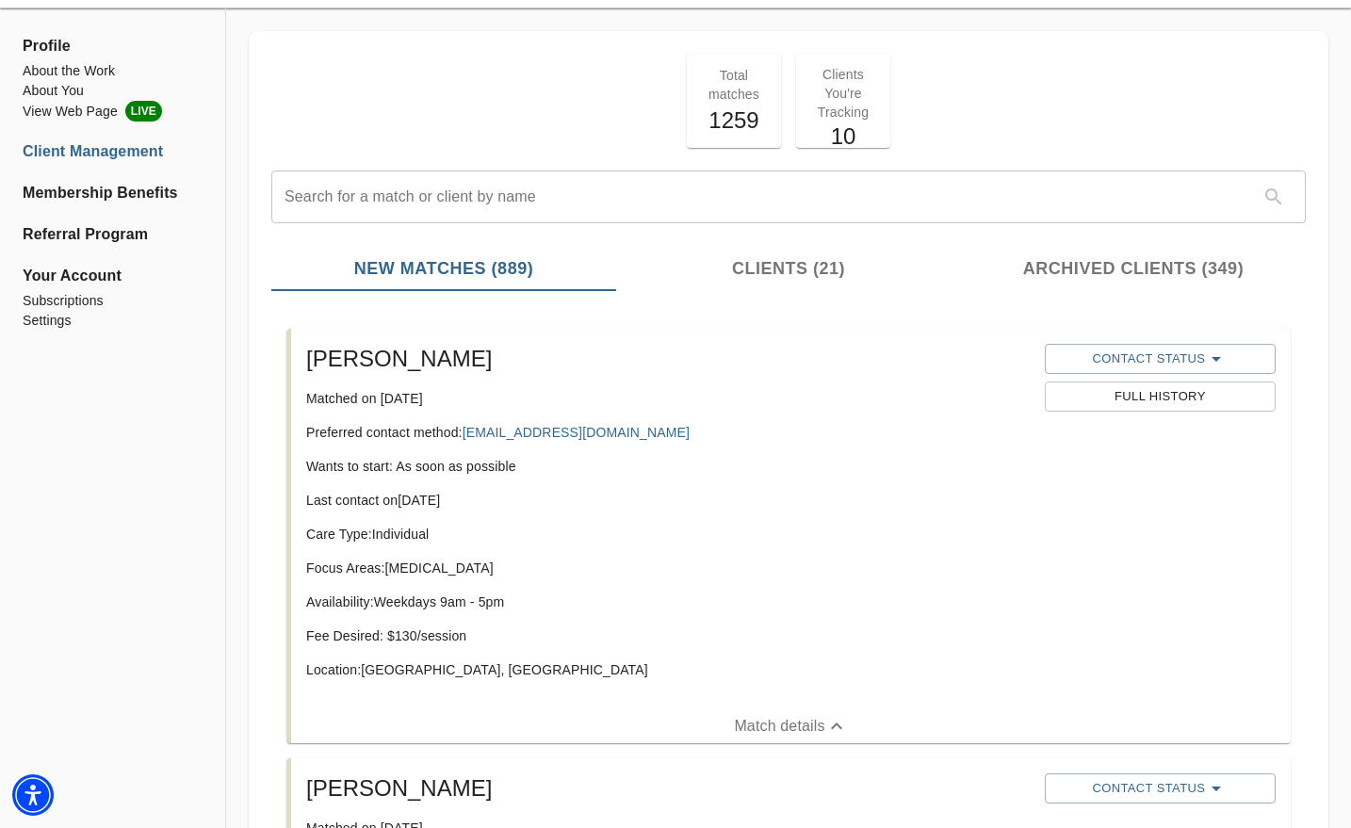
scroll to position [0, 0]
